Goal: Find specific page/section: Find specific page/section

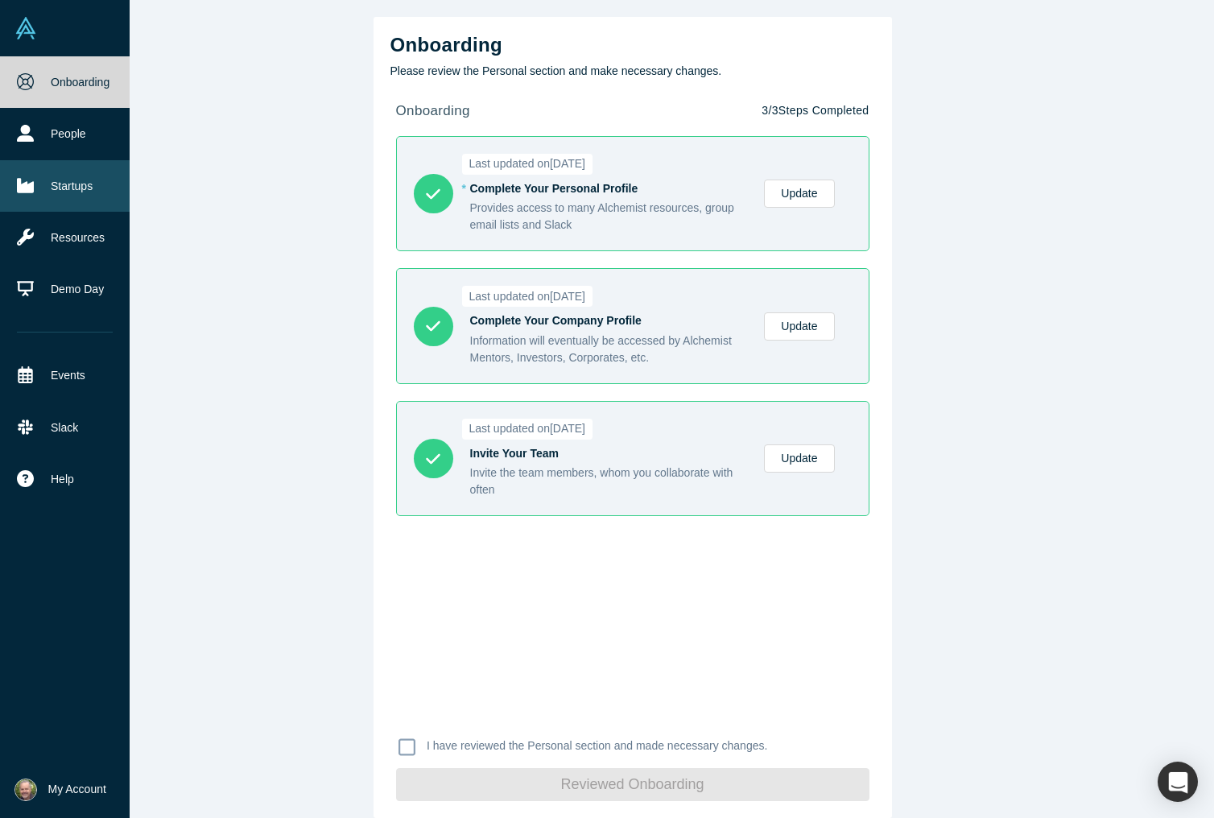
click at [60, 186] on link "Startups" at bounding box center [65, 186] width 130 height 52
